Goal: Communication & Community: Answer question/provide support

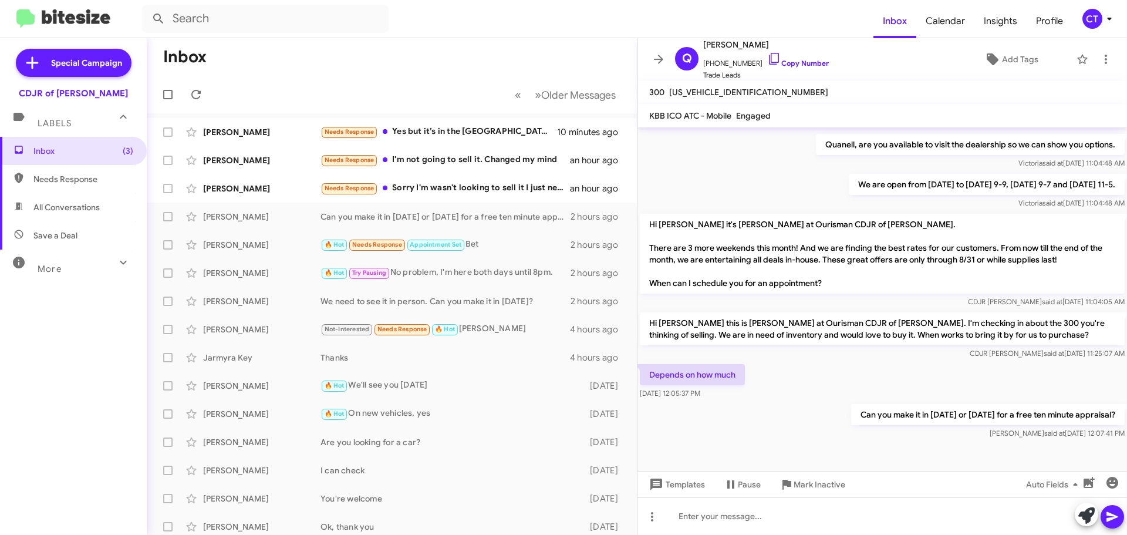
scroll to position [238, 0]
click at [444, 191] on div "Needs Response Sorry I'm wasn't looking to sell it I just needed to get a Kelle…" at bounding box center [451, 188] width 260 height 14
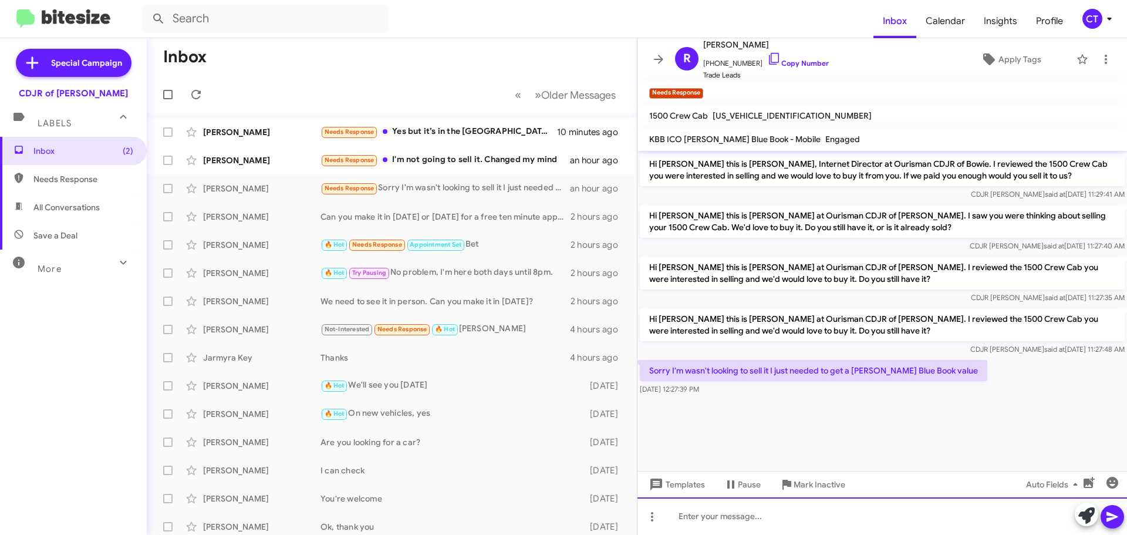
click at [732, 520] on div at bounding box center [883, 516] width 490 height 38
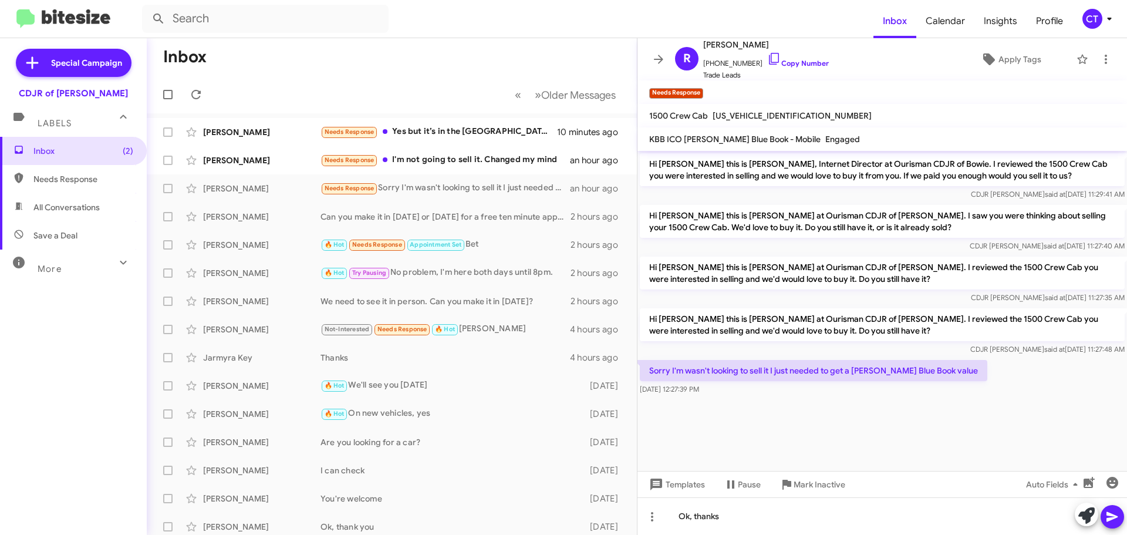
click at [1118, 513] on icon at bounding box center [1113, 517] width 14 height 14
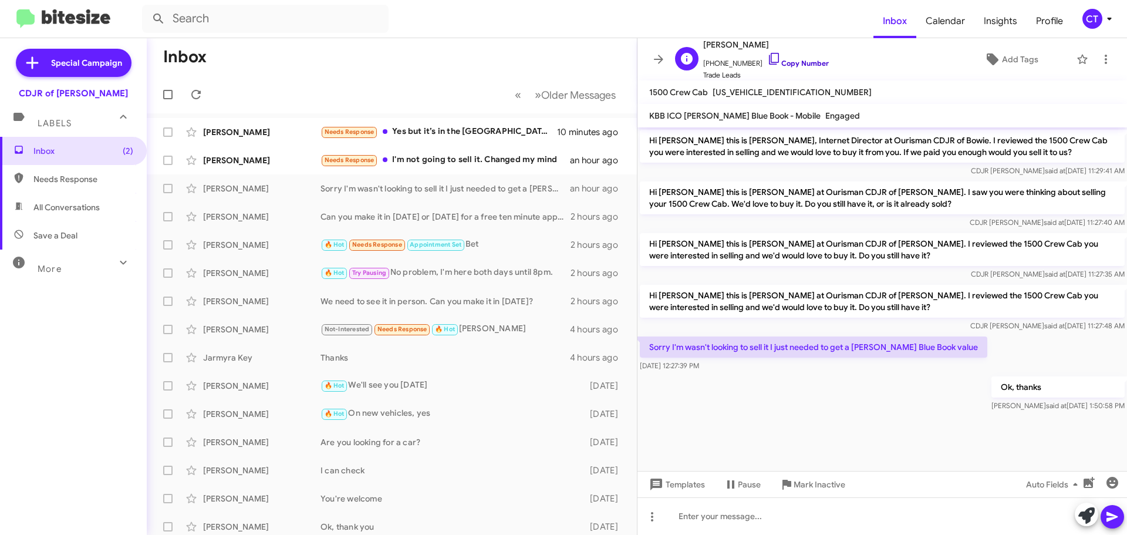
click at [767, 60] on icon at bounding box center [774, 59] width 14 height 14
drag, startPoint x: 644, startPoint y: 341, endPoint x: 707, endPoint y: 367, distance: 68.5
click at [807, 396] on div "Ok, thanks Ciara said at Sep 29, 2025, 1:50:58 PM" at bounding box center [883, 394] width 490 height 40
drag, startPoint x: 646, startPoint y: 345, endPoint x: 726, endPoint y: 371, distance: 84.1
click at [726, 371] on div "Sorry I'm wasn't looking to sell it I just needed to get a Kelley Blue Book val…" at bounding box center [814, 353] width 348 height 35
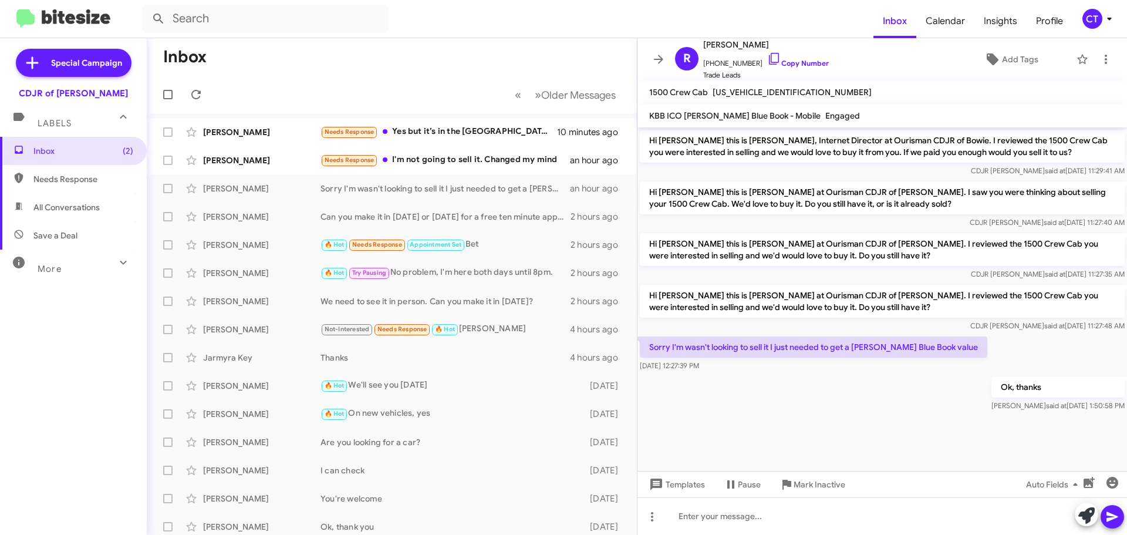
copy div "Sorry I'm wasn't looking to sell it I just needed to get a Kelley Blue Book val…"
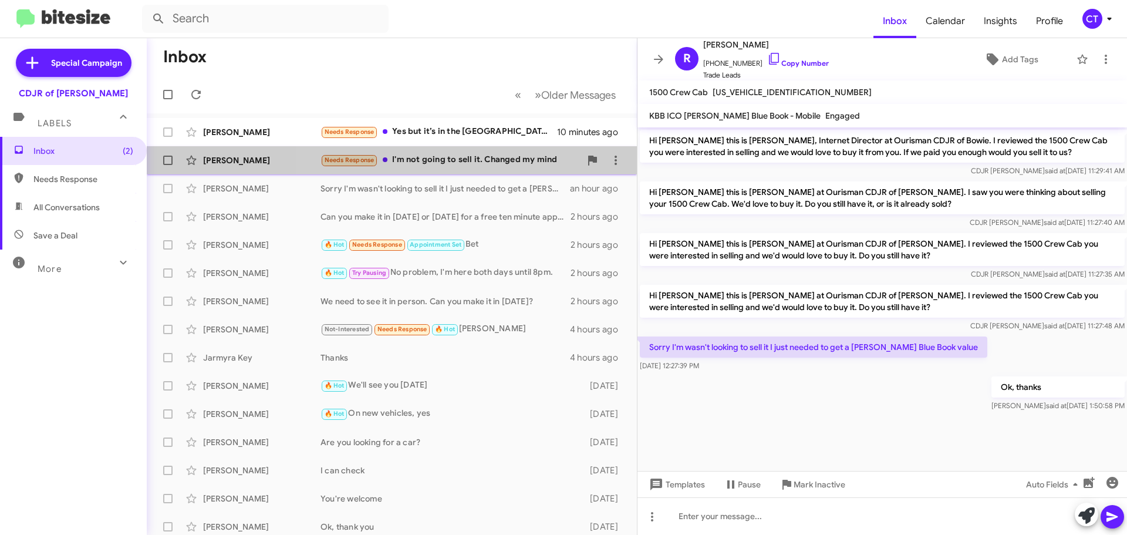
click at [481, 158] on div "Needs Response I'm not going to sell it. Changed my mind" at bounding box center [451, 160] width 260 height 14
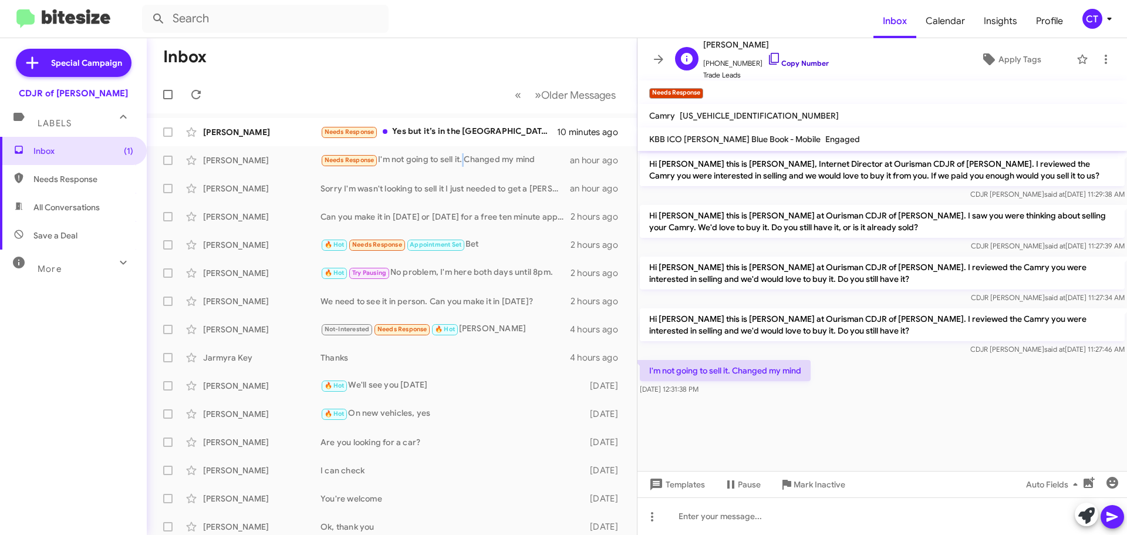
click at [767, 55] on icon at bounding box center [774, 59] width 14 height 14
drag, startPoint x: 648, startPoint y: 364, endPoint x: 740, endPoint y: 382, distance: 93.3
click at [727, 395] on div "I'm not going to sell it. Changed my mind Sep 29, 2025, 12:31:38 PM" at bounding box center [883, 378] width 490 height 40
copy div "I'm not going to sell it. Changed my mind Sep 29, 2025, 12:31:38 PM"
click at [793, 390] on div "Sep 29, 2025, 12:31:38 PM" at bounding box center [725, 389] width 171 height 12
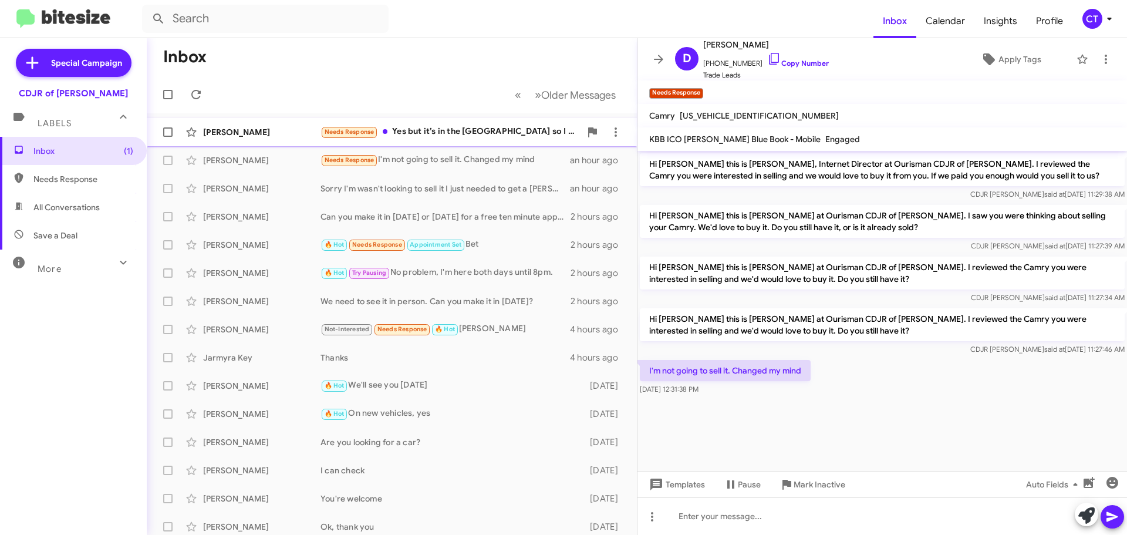
click at [494, 132] on div "Needs Response Yes but it’s in the UK so I won’t be selling it any time soon" at bounding box center [451, 132] width 260 height 14
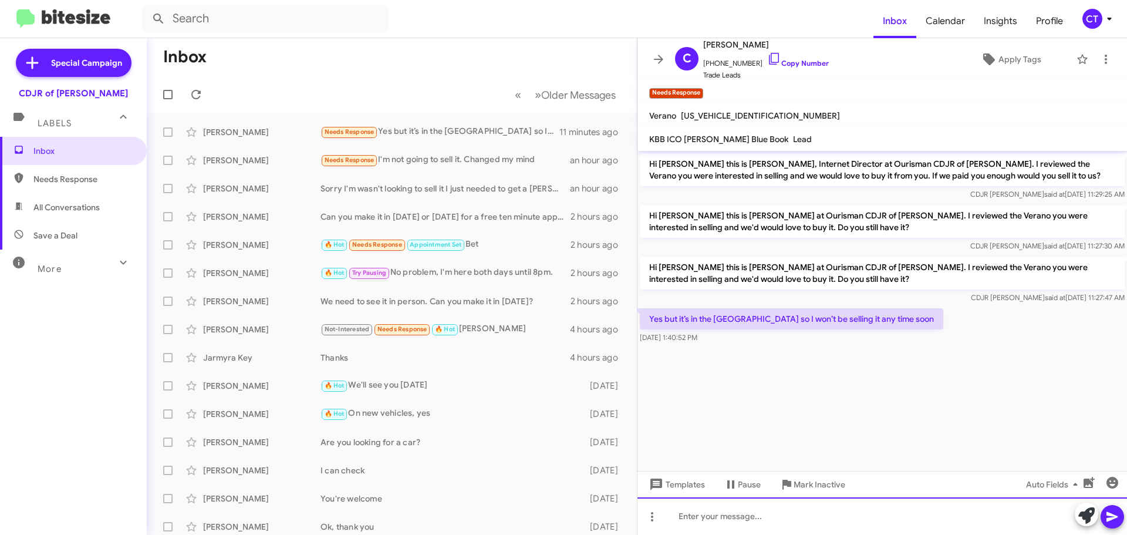
click at [761, 508] on div at bounding box center [883, 516] width 490 height 38
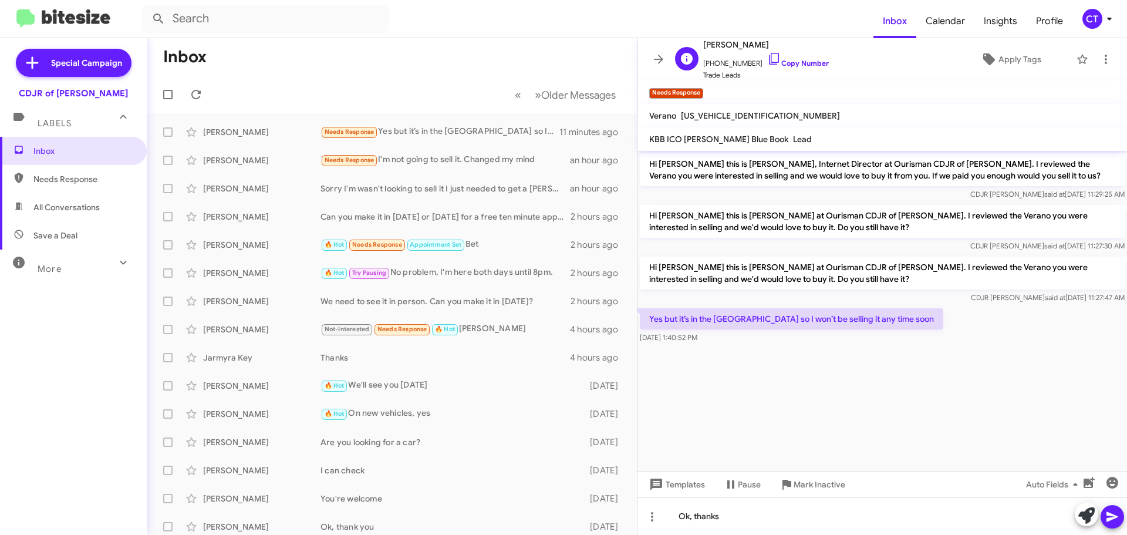
drag, startPoint x: 764, startPoint y: 53, endPoint x: 735, endPoint y: 71, distance: 33.7
click at [769, 53] on icon at bounding box center [774, 59] width 10 height 12
drag, startPoint x: 648, startPoint y: 312, endPoint x: 763, endPoint y: 341, distance: 118.6
click at [763, 341] on div "Yes but it’s in the UK so I won’t be selling it any time soon Sep 29, 2025, 1:4…" at bounding box center [792, 325] width 304 height 35
copy div "Yes but it’s in the UK so I won’t be selling it any time soon Sep 29, 2025, 1:4…"
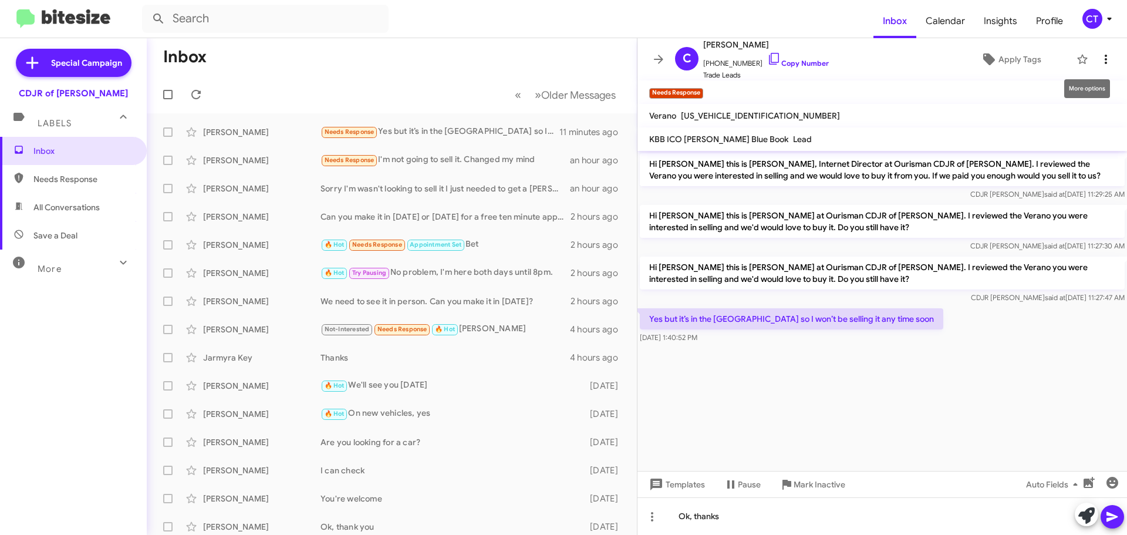
click at [1099, 55] on icon at bounding box center [1106, 59] width 14 height 14
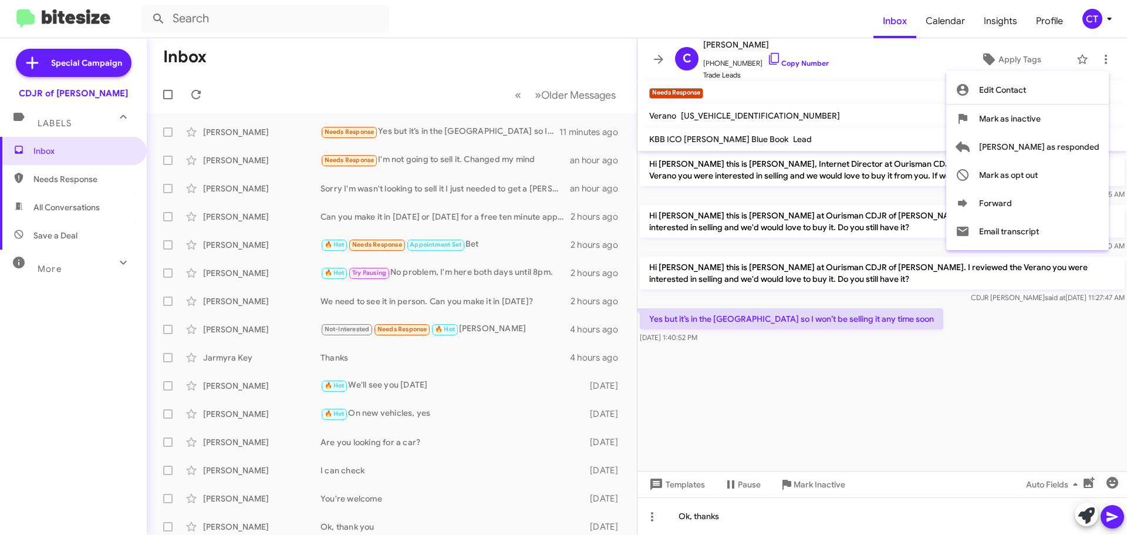
click at [760, 524] on div at bounding box center [563, 267] width 1127 height 535
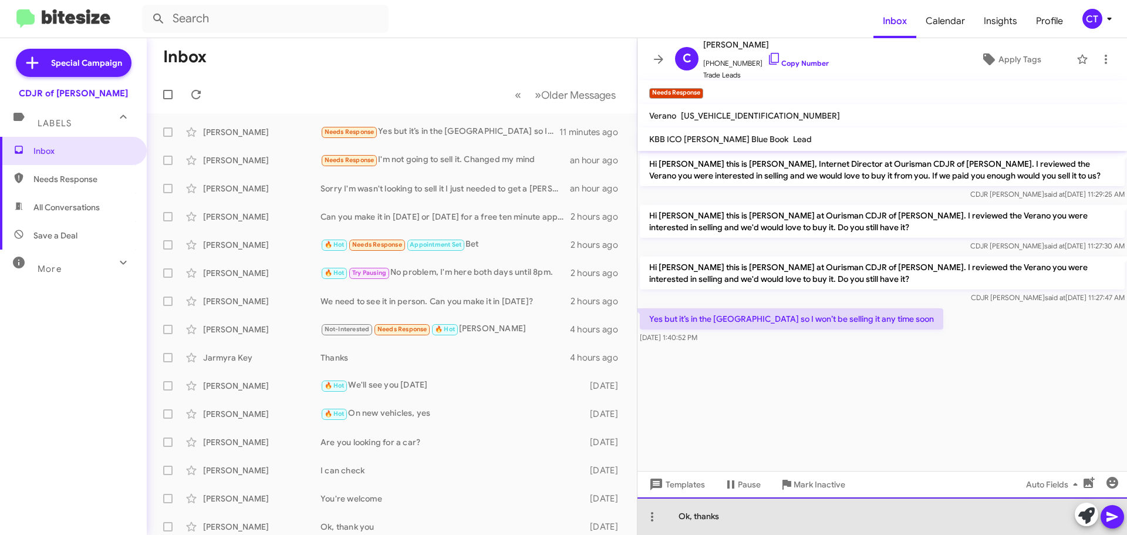
drag, startPoint x: 780, startPoint y: 517, endPoint x: 1029, endPoint y: 513, distance: 249.0
click at [782, 517] on div "Ok, thanks" at bounding box center [883, 516] width 490 height 38
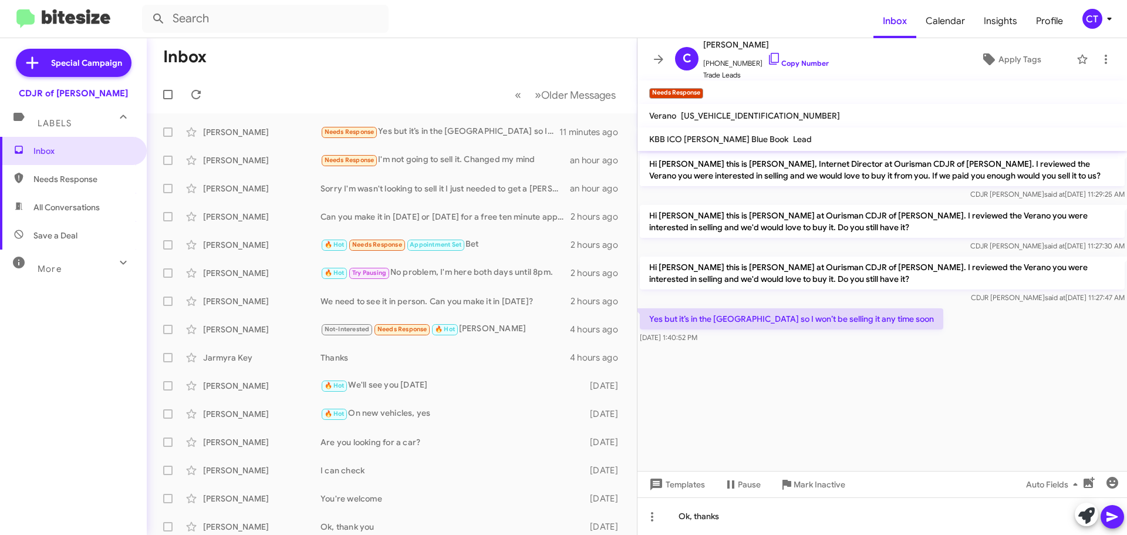
click at [1105, 517] on button at bounding box center [1112, 516] width 23 height 23
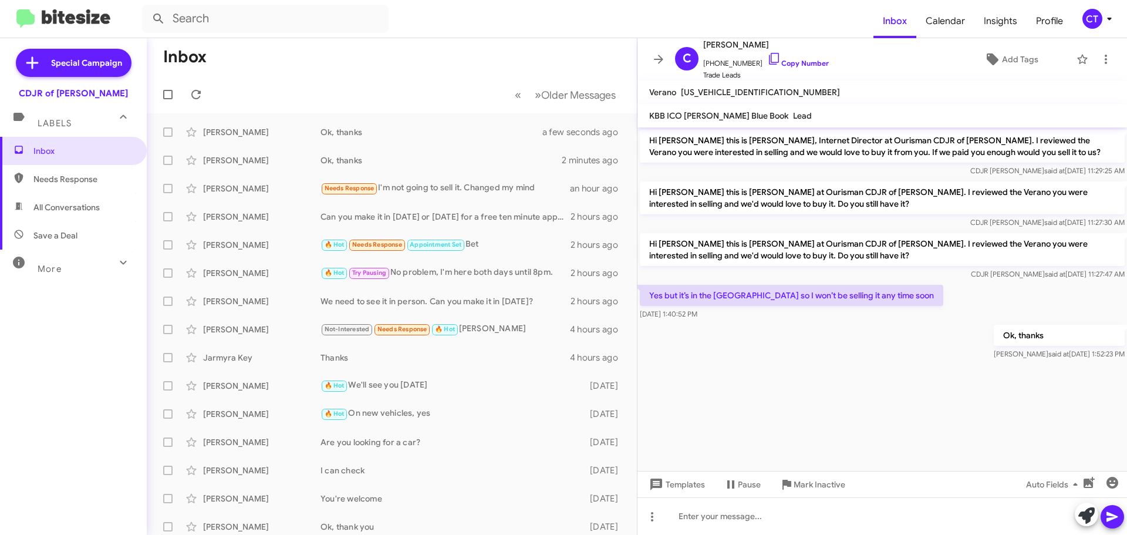
click at [1107, 19] on icon at bounding box center [1110, 19] width 14 height 14
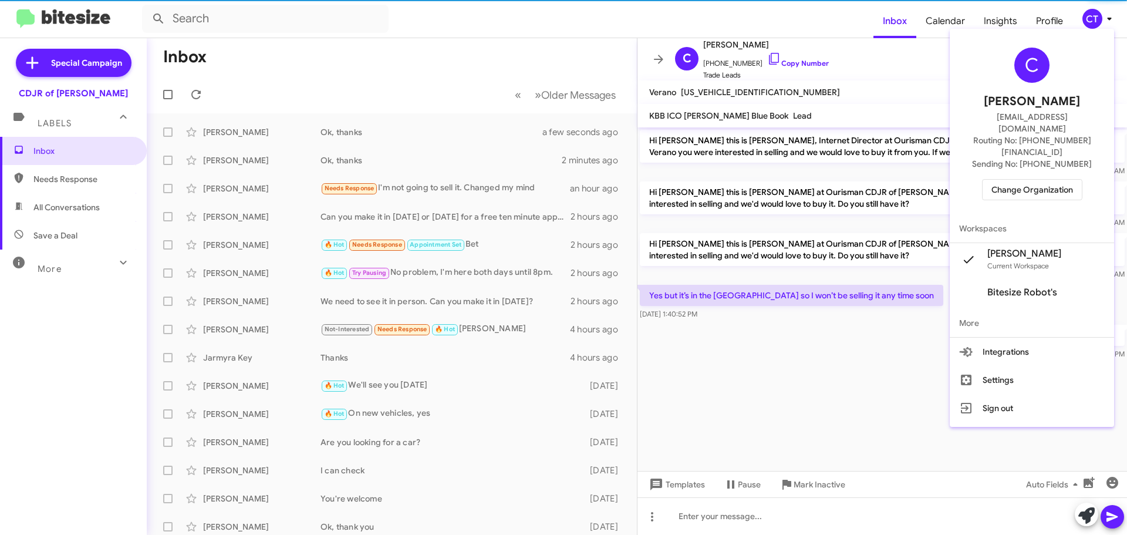
click at [1019, 180] on span "Change Organization" at bounding box center [1033, 190] width 82 height 20
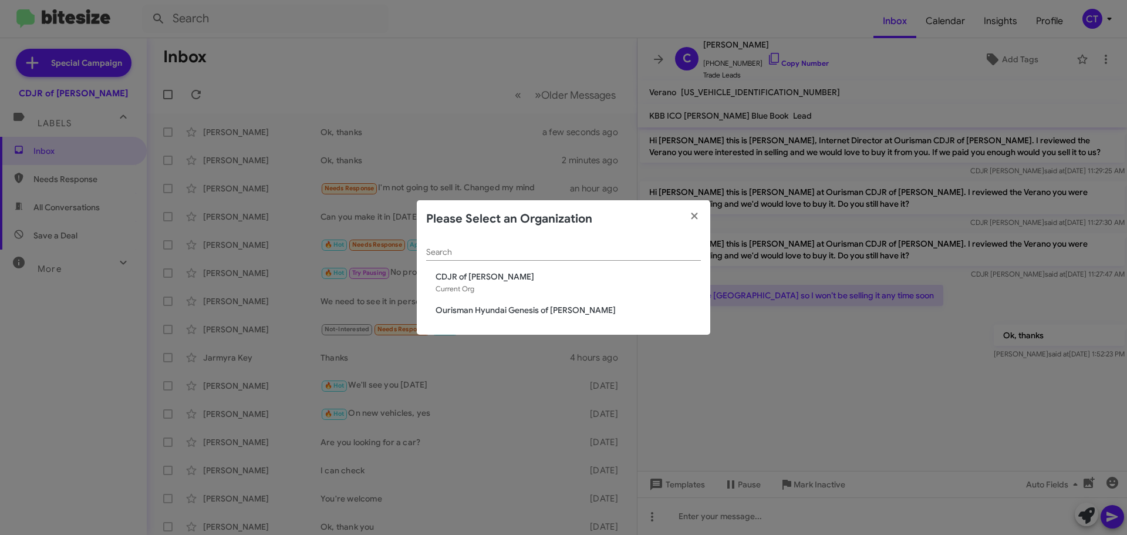
click at [496, 304] on span "Ourisman Hyundai Genesis of [PERSON_NAME]" at bounding box center [568, 310] width 265 height 12
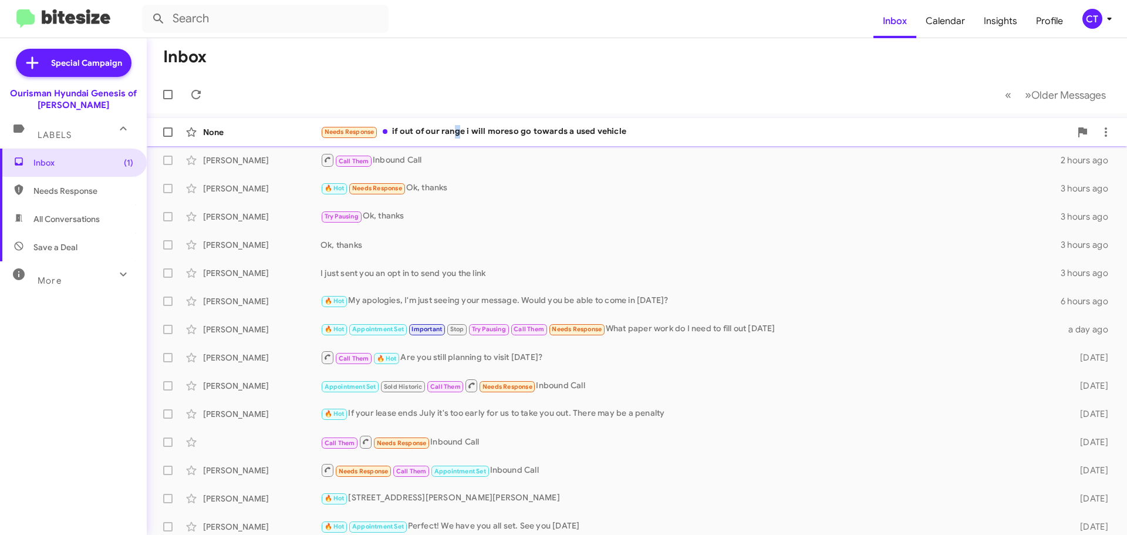
click at [456, 136] on div "Needs Response if out of our range i will moreso go towards a used vehicle" at bounding box center [696, 132] width 750 height 14
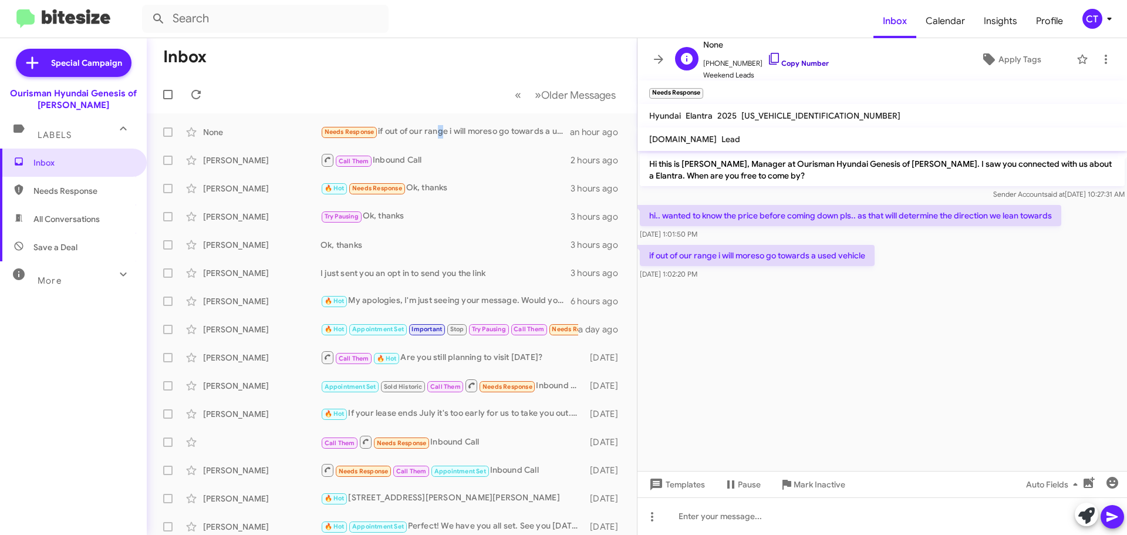
click at [767, 54] on icon at bounding box center [774, 59] width 14 height 14
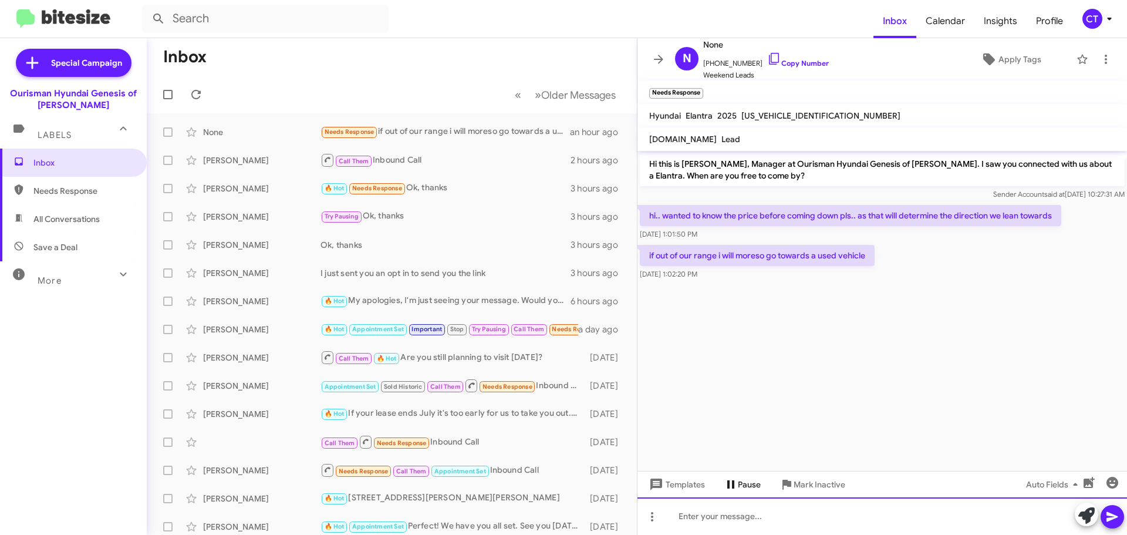
drag, startPoint x: 749, startPoint y: 512, endPoint x: 720, endPoint y: 494, distance: 33.6
click at [747, 511] on div at bounding box center [883, 516] width 490 height 38
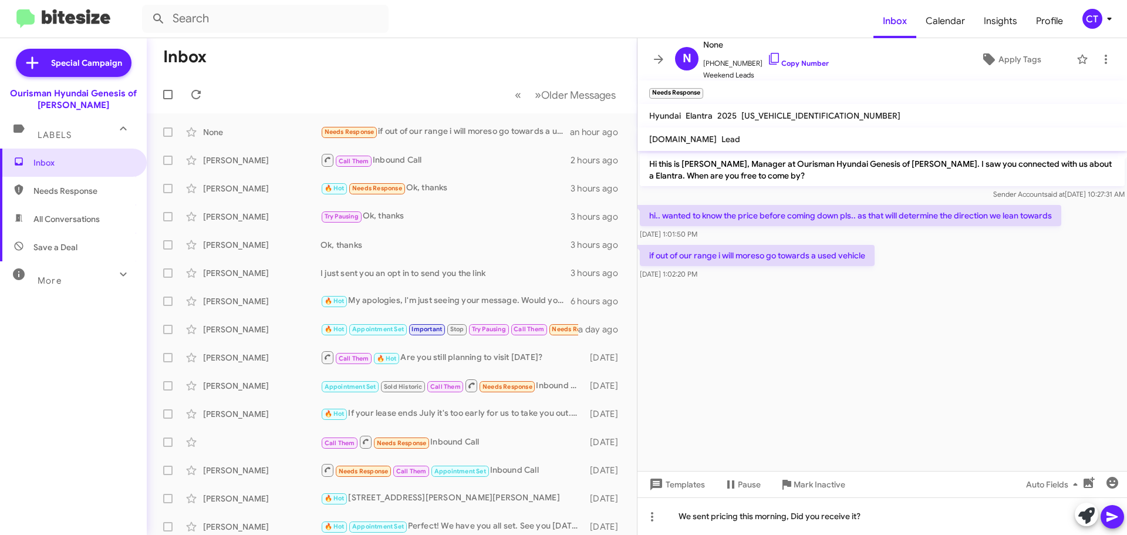
click at [1116, 514] on icon at bounding box center [1113, 517] width 14 height 14
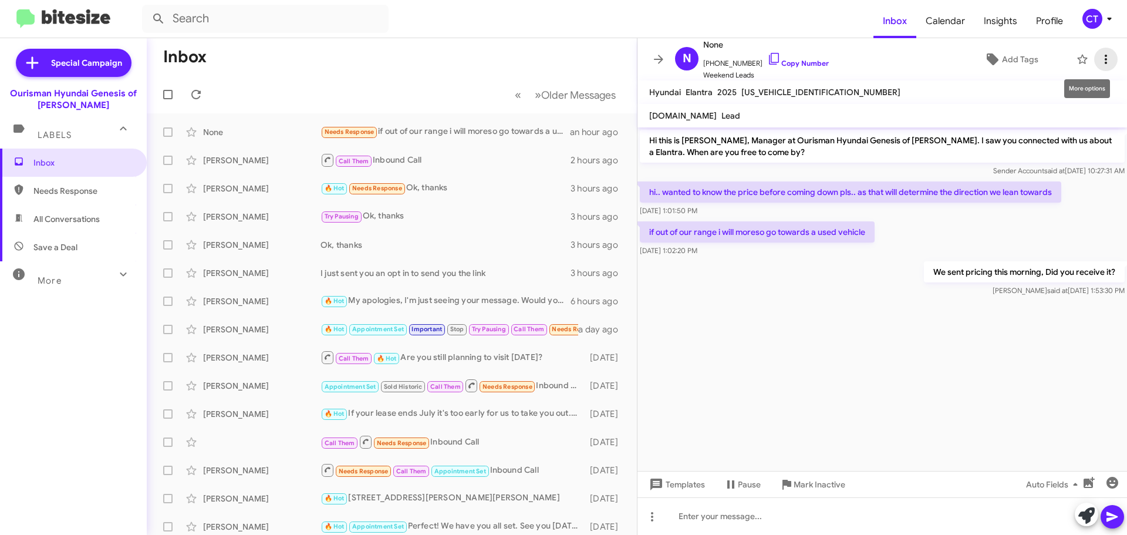
click at [1099, 57] on icon at bounding box center [1106, 59] width 14 height 14
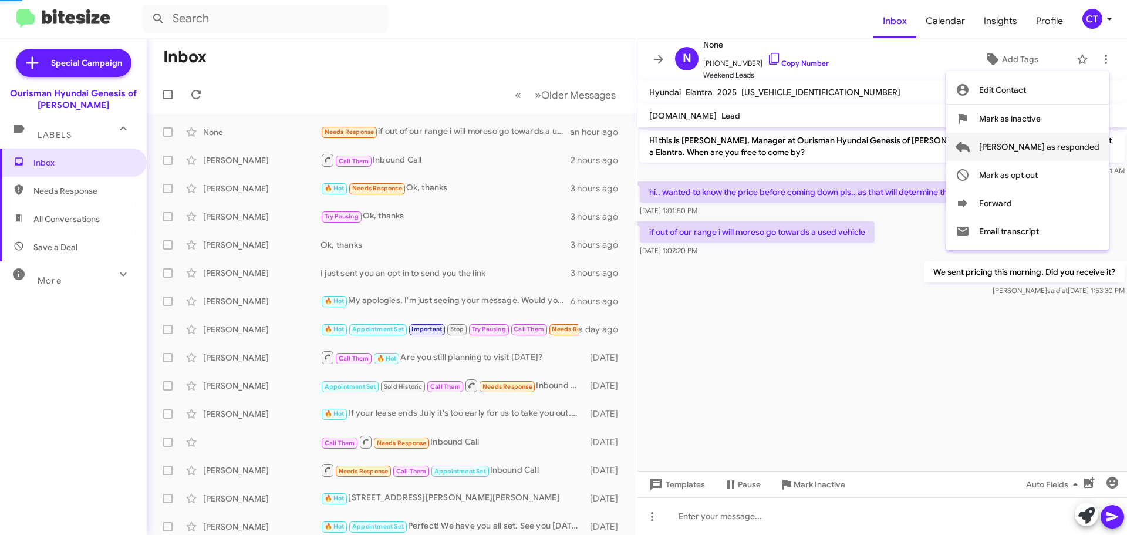
click at [1072, 150] on span "Mark as responded" at bounding box center [1039, 147] width 120 height 28
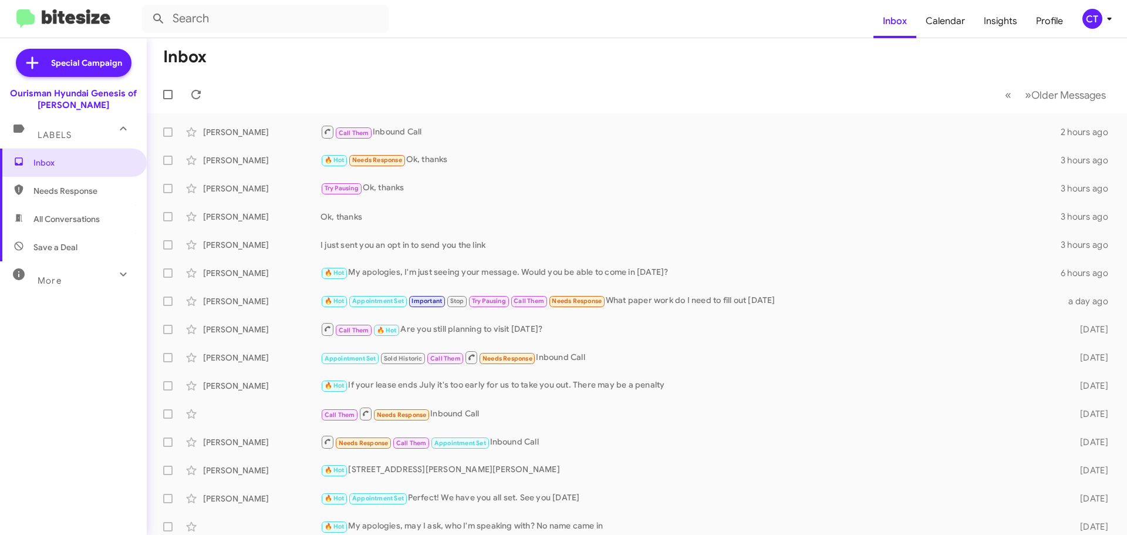
click at [614, 54] on mat-toolbar-row "Inbox" at bounding box center [637, 57] width 981 height 38
click at [1111, 15] on icon at bounding box center [1110, 19] width 14 height 14
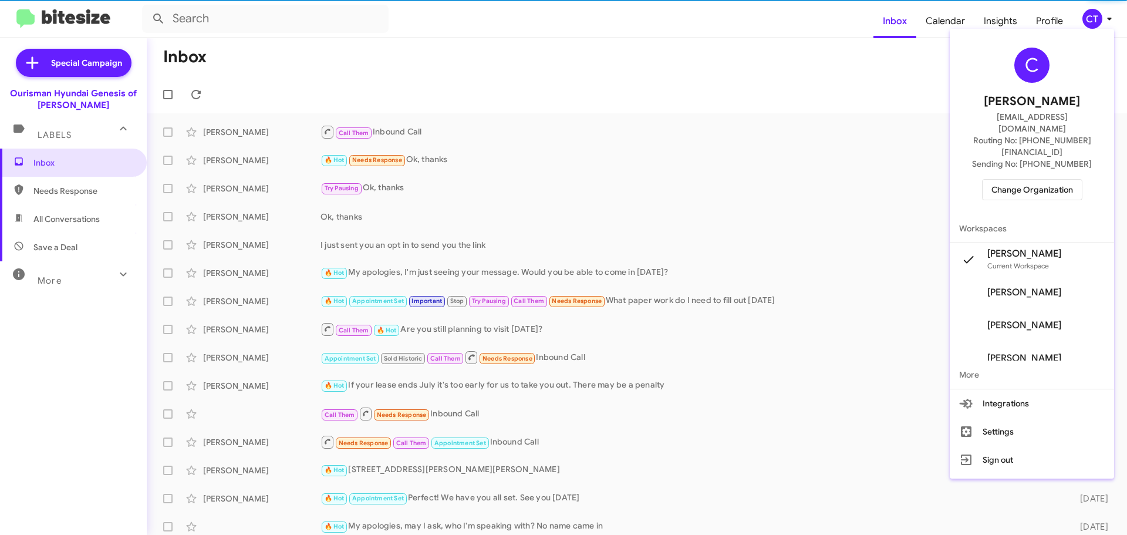
click at [1046, 180] on span "Change Organization" at bounding box center [1033, 190] width 82 height 20
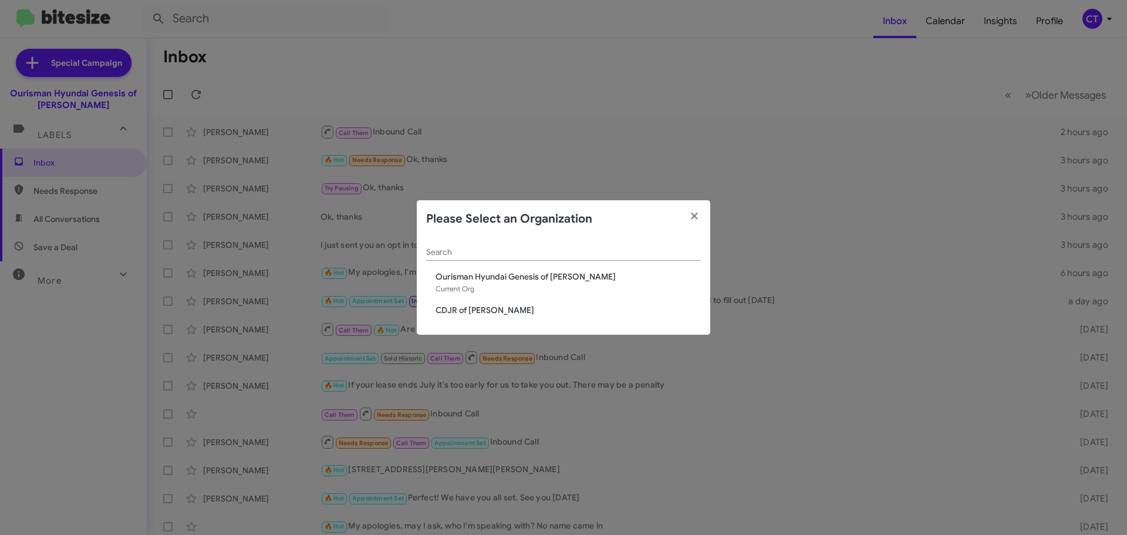
click at [473, 318] on div "Search Ourisman Hyundai Genesis of Bowie Current Org CDJR of Bowie" at bounding box center [564, 286] width 294 height 97
click at [470, 313] on span "CDJR of [PERSON_NAME]" at bounding box center [568, 310] width 265 height 12
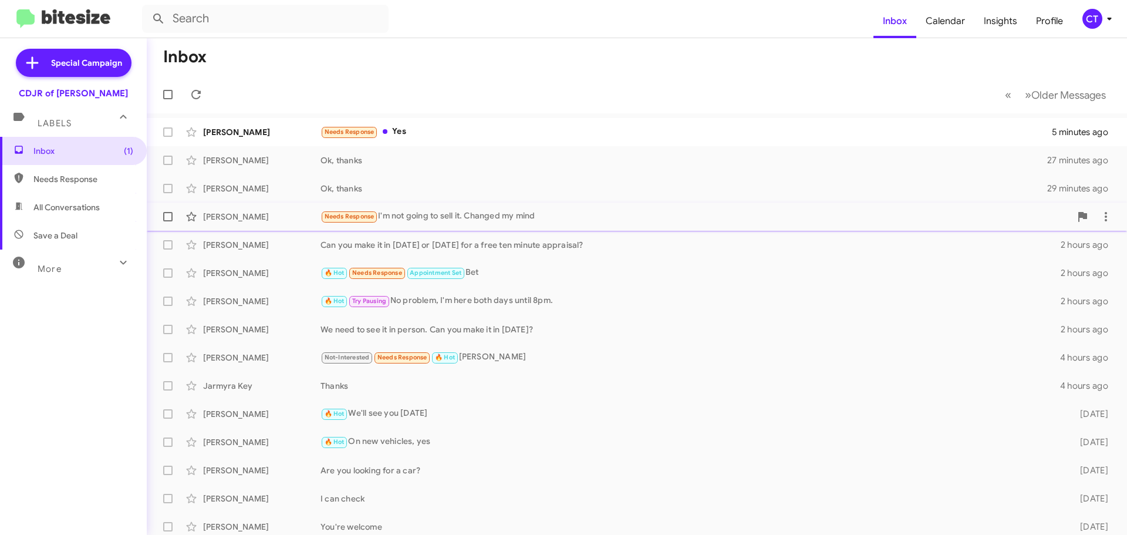
click at [561, 133] on div "Needs Response Yes" at bounding box center [687, 132] width 732 height 14
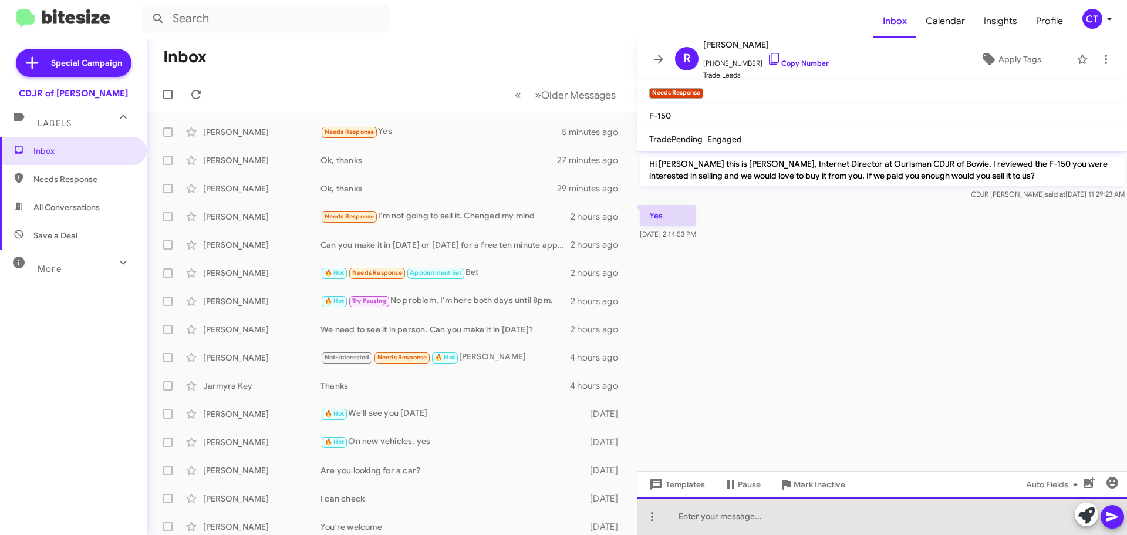
drag, startPoint x: 728, startPoint y: 517, endPoint x: 728, endPoint y: 497, distance: 20.0
click at [726, 517] on div at bounding box center [883, 516] width 490 height 38
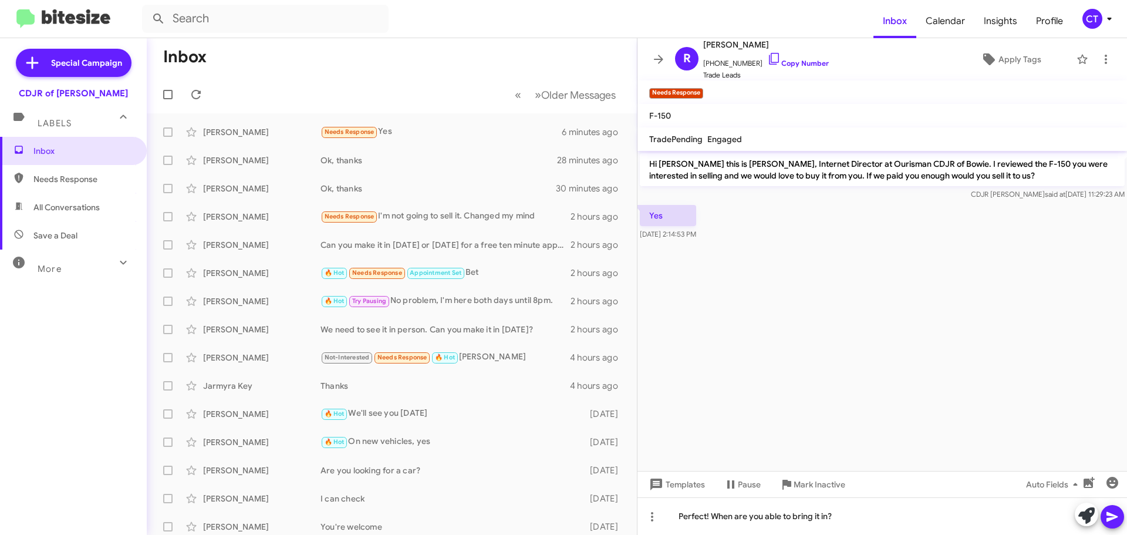
click at [1107, 520] on icon at bounding box center [1112, 517] width 11 height 10
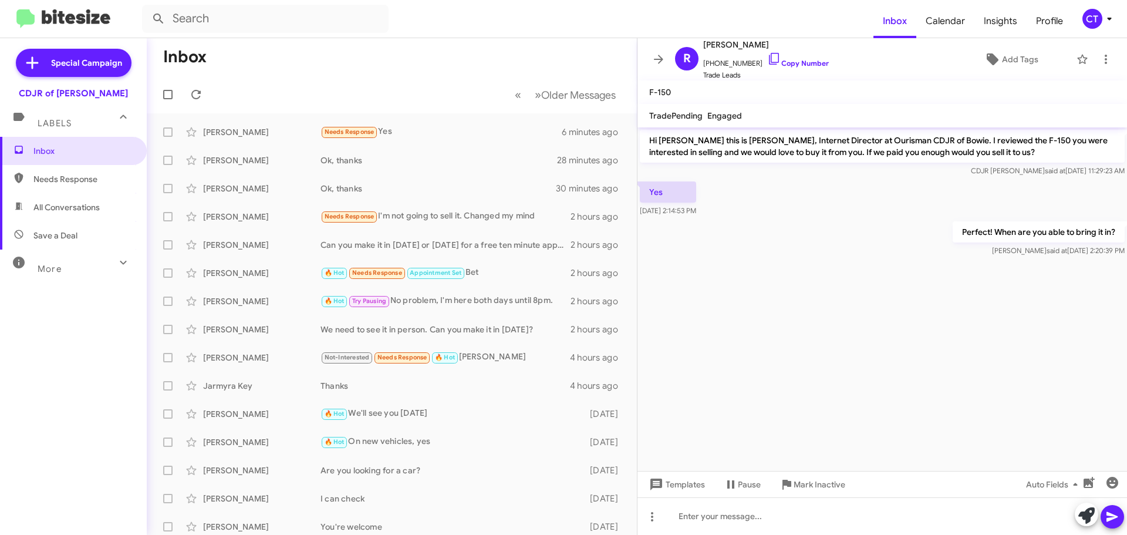
click at [1103, 21] on icon at bounding box center [1110, 19] width 14 height 14
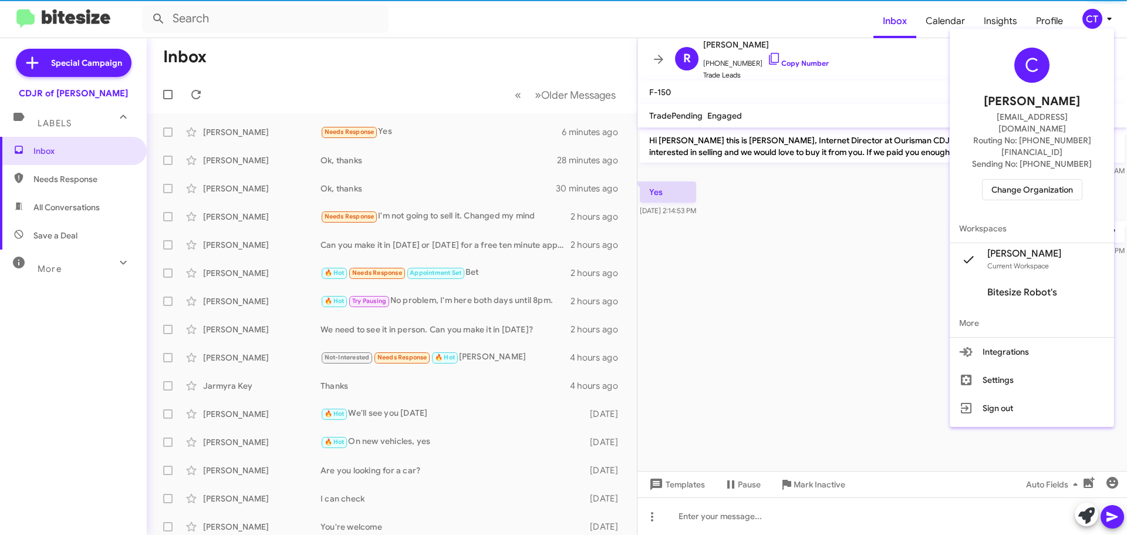
click at [1049, 180] on span "Change Organization" at bounding box center [1033, 190] width 82 height 20
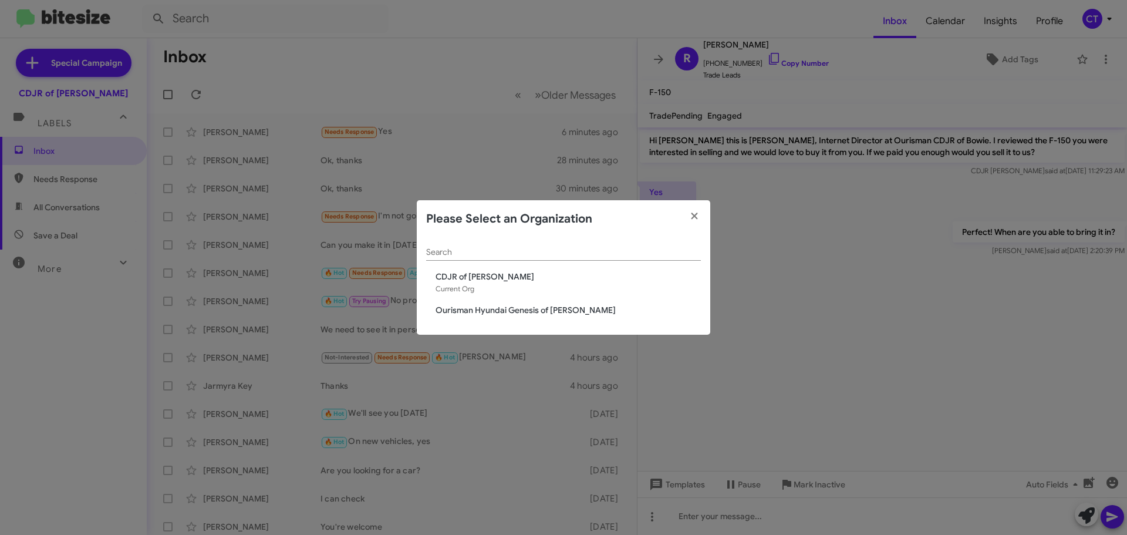
click at [541, 309] on span "Ourisman Hyundai Genesis of Bowie" at bounding box center [568, 310] width 265 height 12
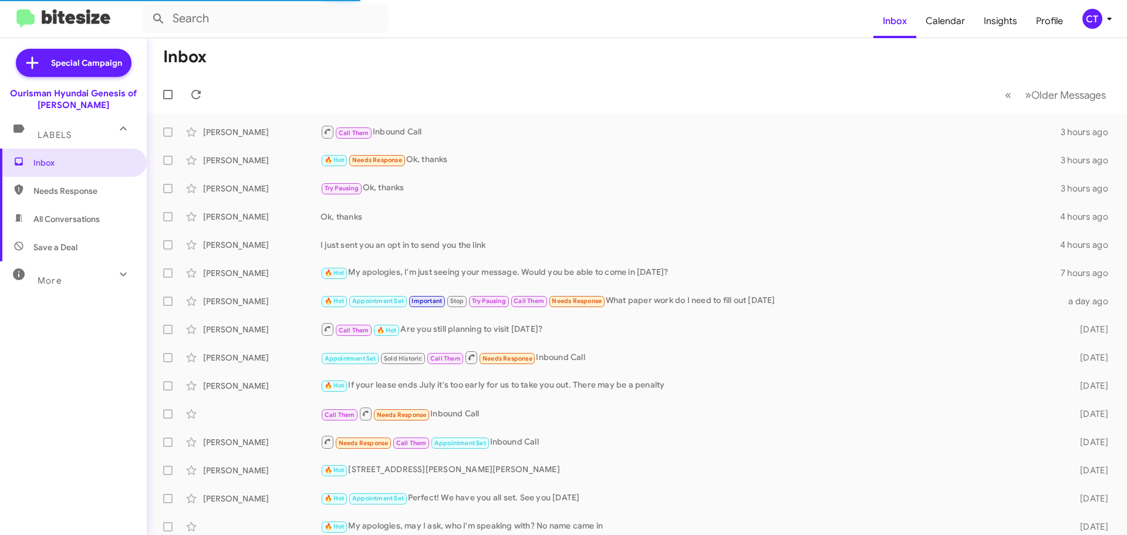
click at [1099, 21] on div "CT" at bounding box center [1093, 19] width 20 height 20
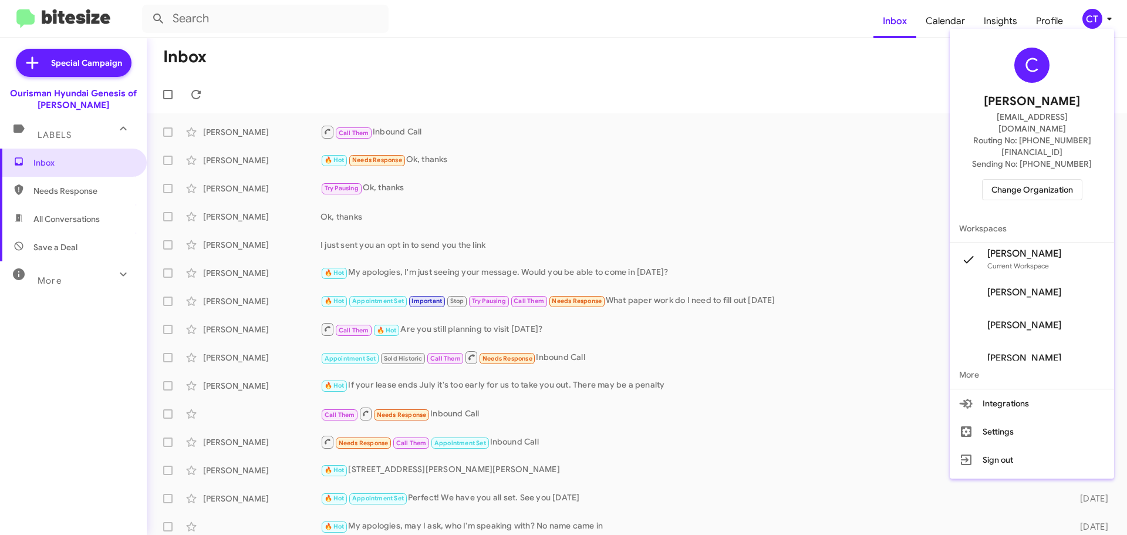
click at [1033, 180] on span "Change Organization" at bounding box center [1033, 190] width 82 height 20
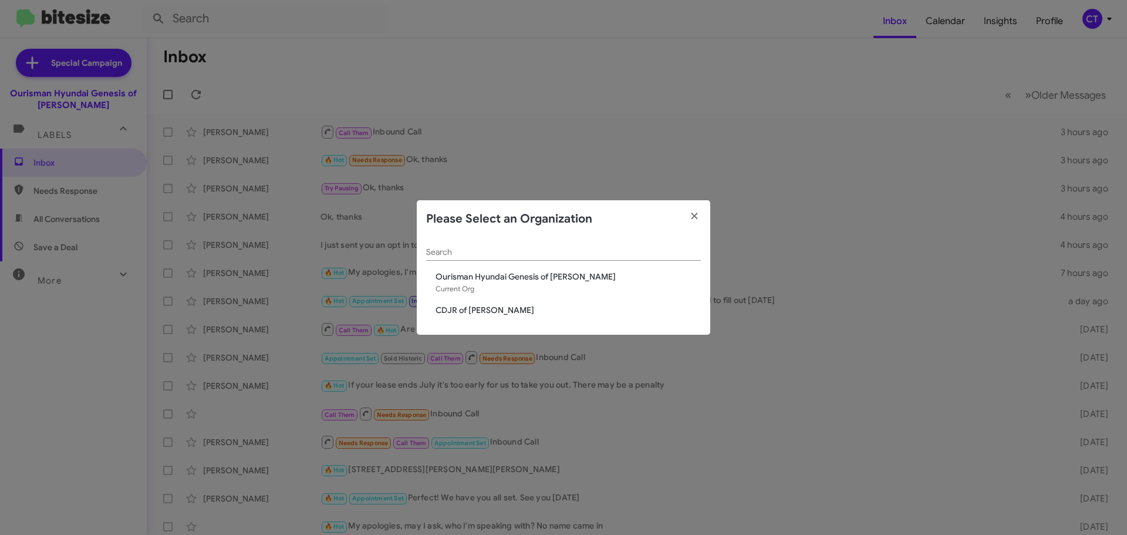
click at [472, 314] on span "CDJR of [PERSON_NAME]" at bounding box center [568, 310] width 265 height 12
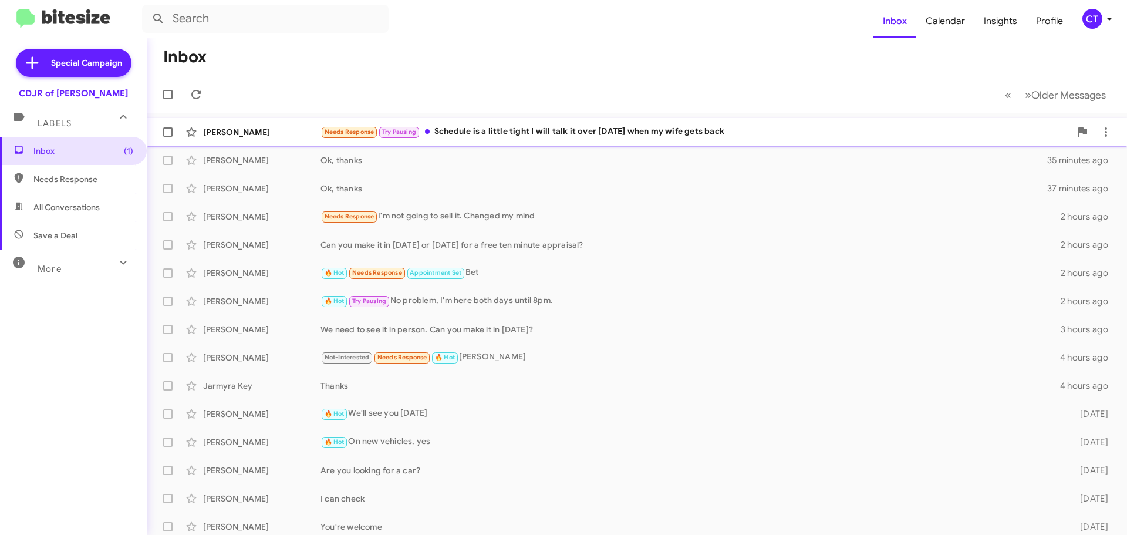
click at [511, 130] on div "Needs Response Try Pausing Schedule is a little tight I will talk it over tomor…" at bounding box center [696, 132] width 750 height 14
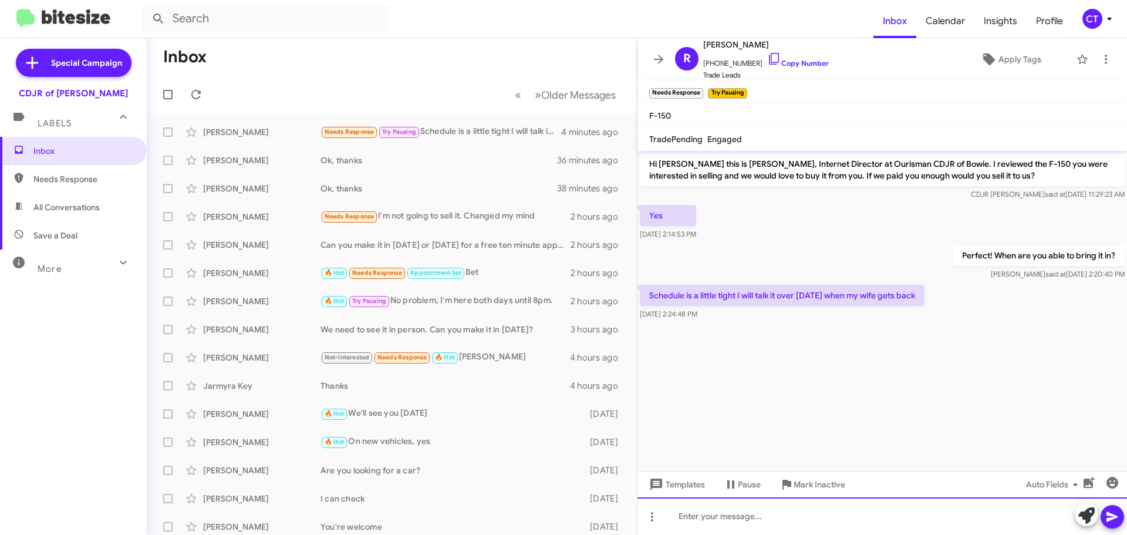
click at [736, 526] on div at bounding box center [883, 516] width 490 height 38
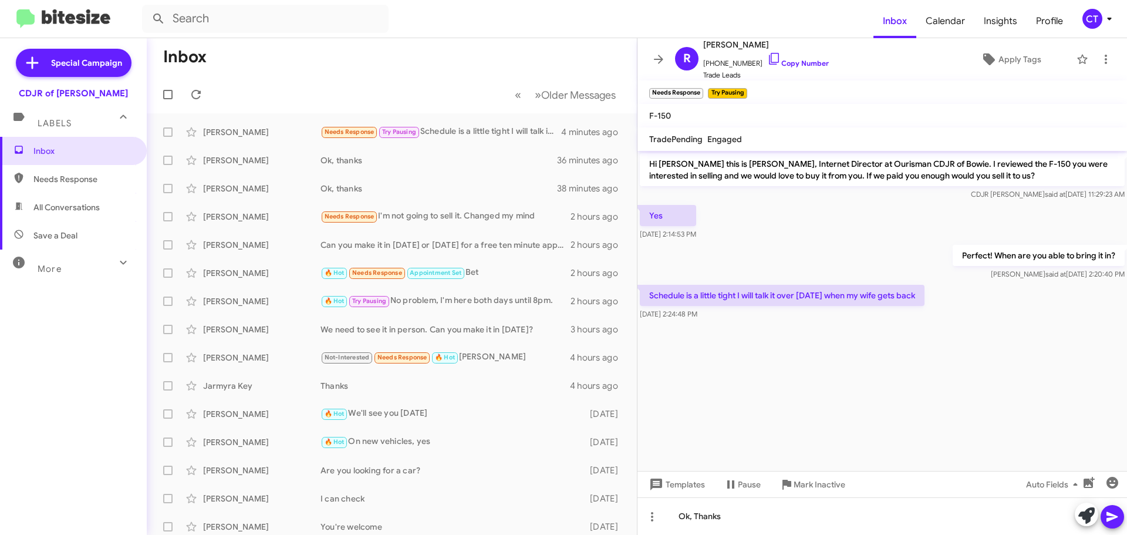
click at [1108, 511] on icon at bounding box center [1113, 517] width 14 height 14
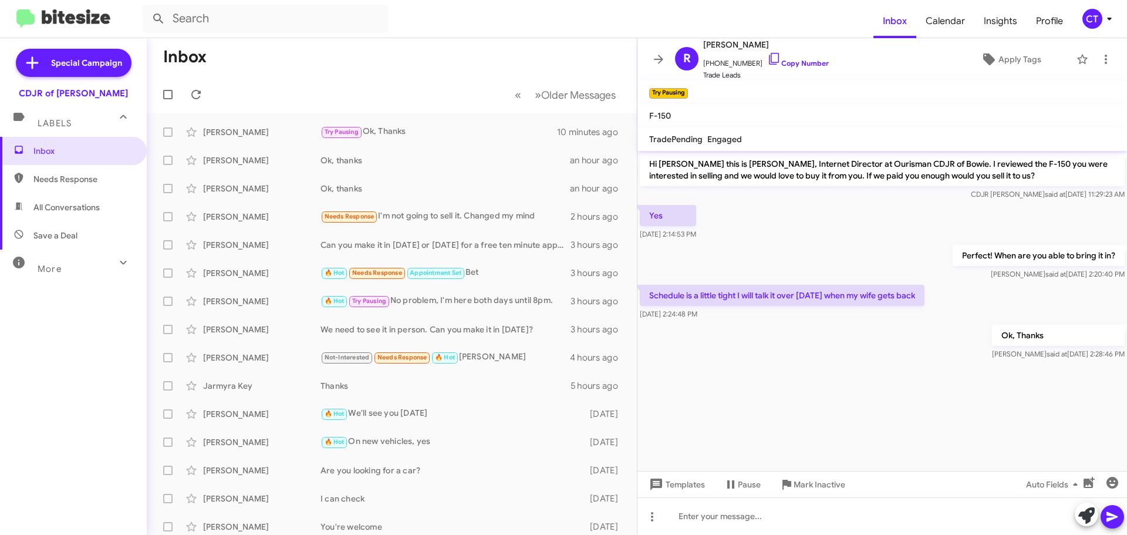
click at [1106, 26] on span "CT" at bounding box center [1099, 19] width 35 height 20
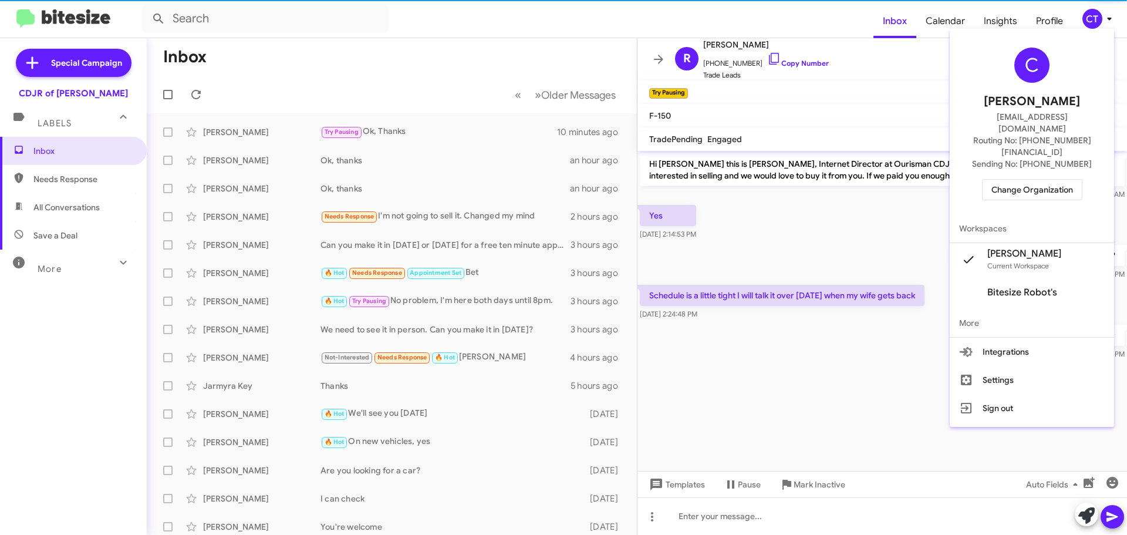
click at [1019, 180] on span "Change Organization" at bounding box center [1033, 190] width 82 height 20
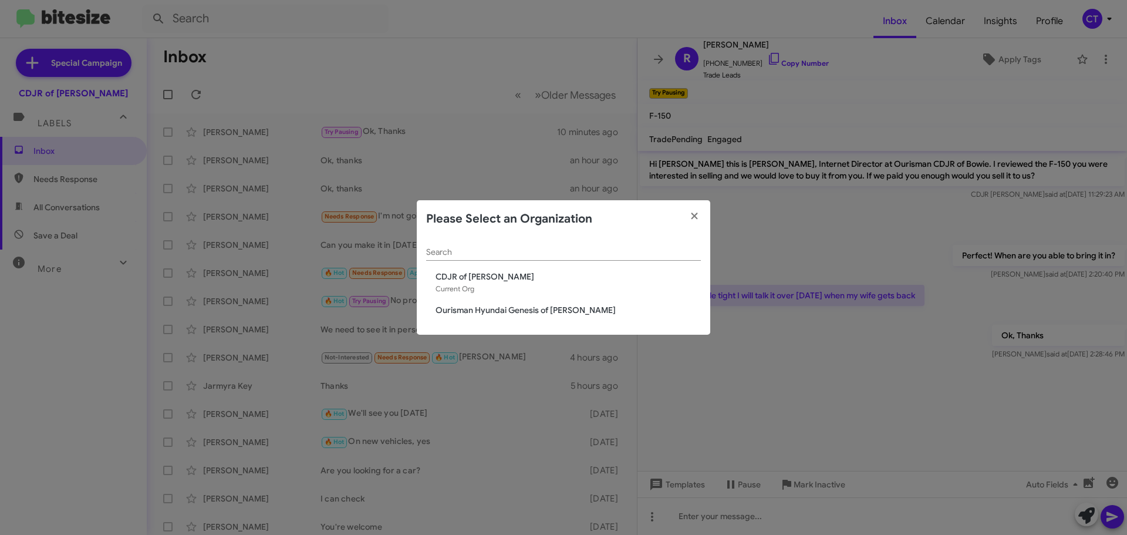
click at [503, 307] on span "Ourisman Hyundai Genesis of [PERSON_NAME]" at bounding box center [568, 310] width 265 height 12
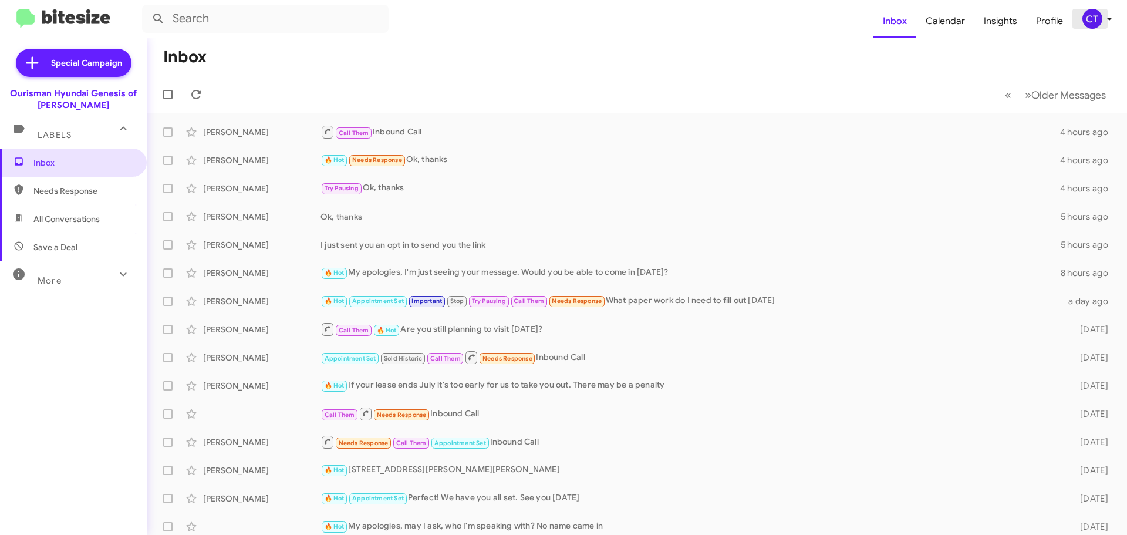
click at [1109, 22] on icon at bounding box center [1110, 19] width 14 height 14
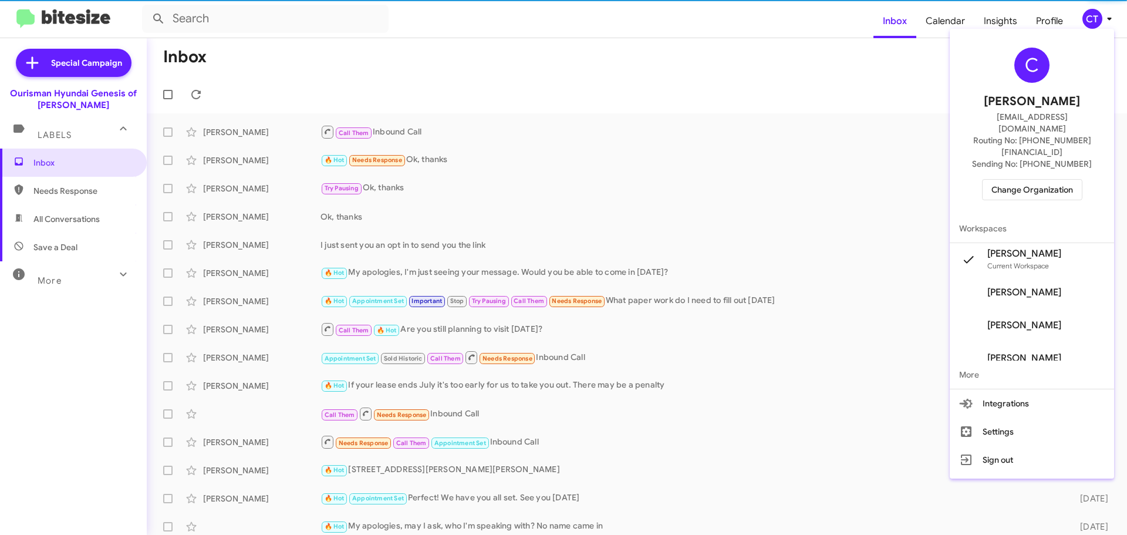
click at [1036, 180] on span "Change Organization" at bounding box center [1033, 190] width 82 height 20
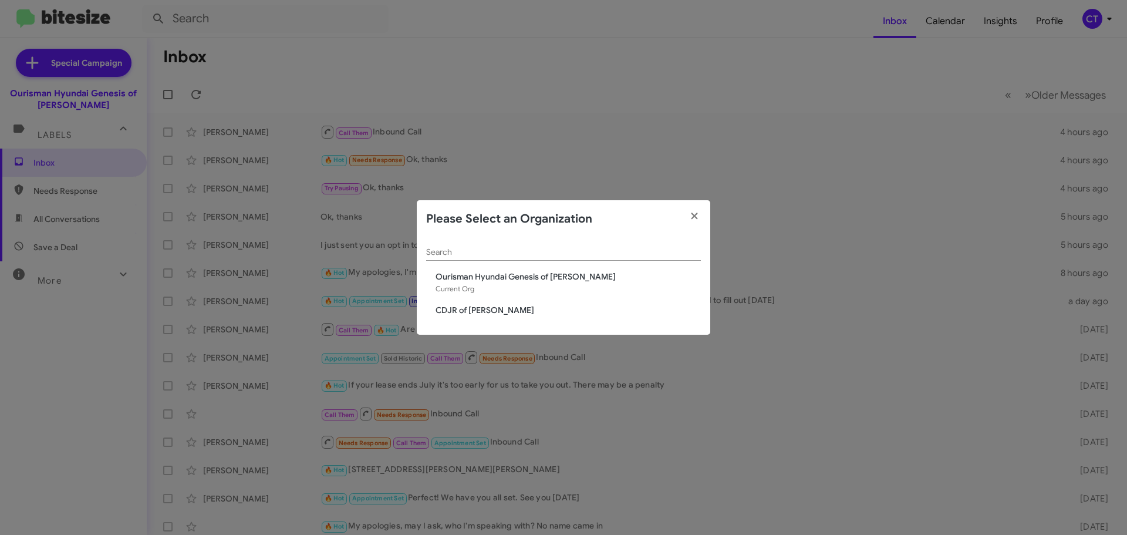
click at [501, 308] on span "CDJR of [PERSON_NAME]" at bounding box center [568, 310] width 265 height 12
